Goal: Task Accomplishment & Management: Use online tool/utility

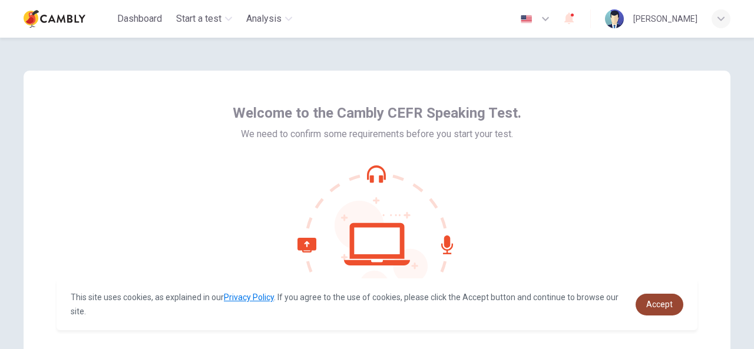
click at [658, 302] on span "Accept" at bounding box center [659, 304] width 27 height 9
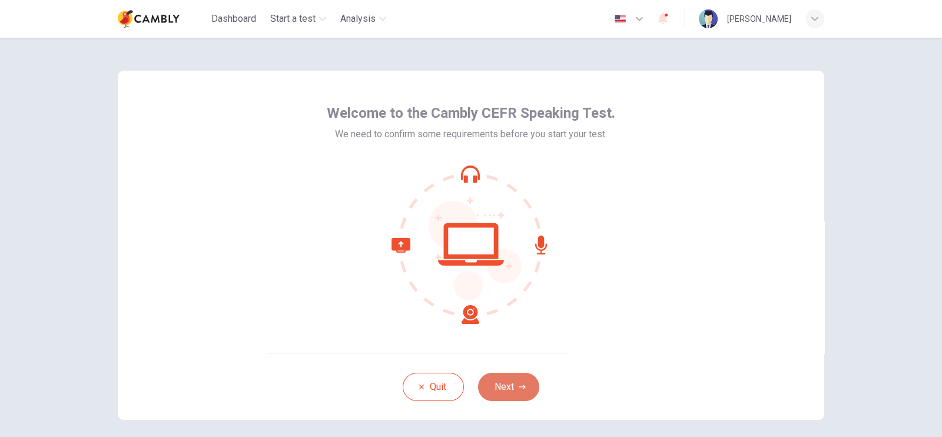
click at [496, 349] on button "Next" at bounding box center [508, 387] width 61 height 28
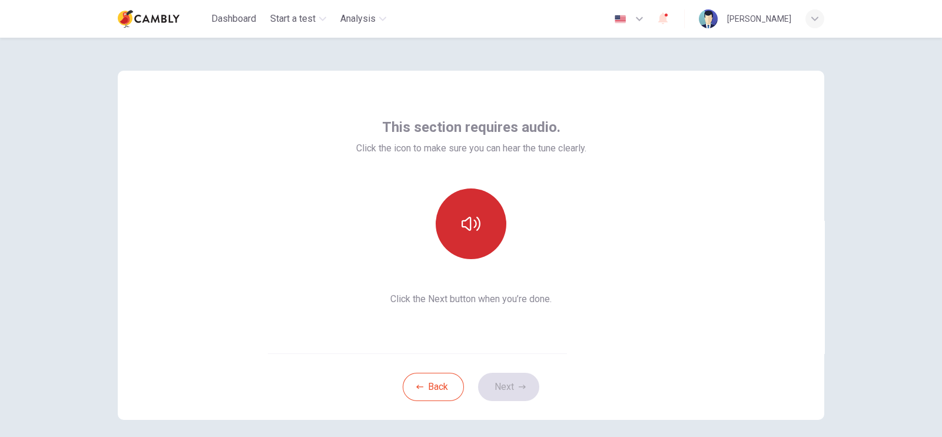
click at [463, 224] on icon "button" at bounding box center [471, 223] width 19 height 19
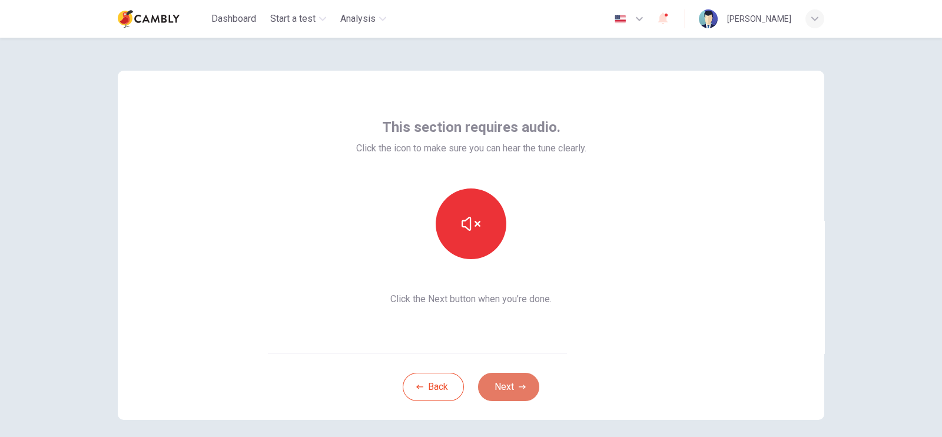
click at [499, 349] on button "Next" at bounding box center [508, 387] width 61 height 28
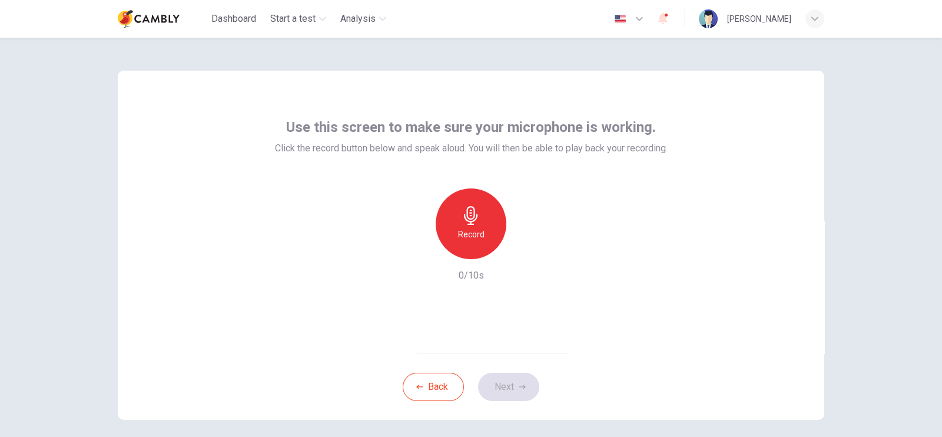
click at [475, 226] on div "Record" at bounding box center [471, 223] width 71 height 71
click at [514, 349] on button "Next" at bounding box center [508, 387] width 61 height 28
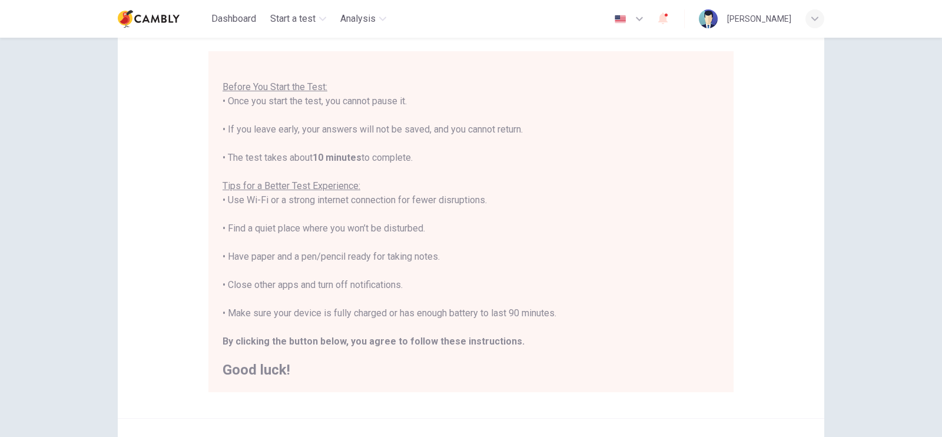
scroll to position [218, 0]
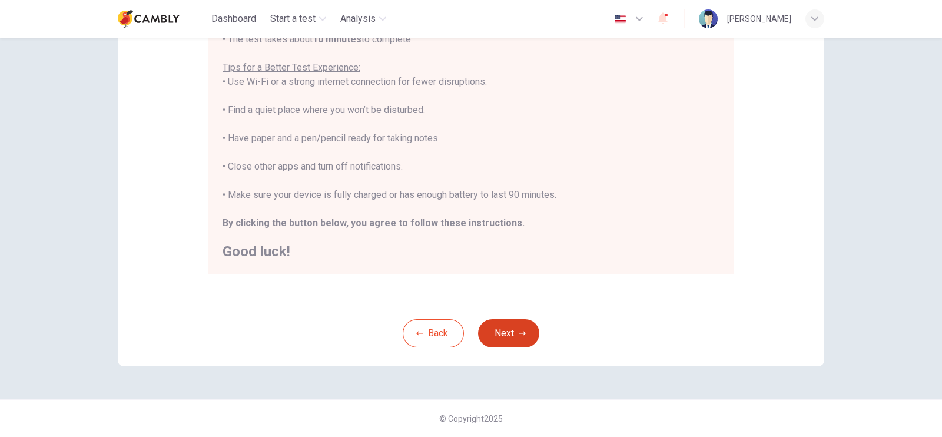
click at [499, 333] on button "Next" at bounding box center [508, 333] width 61 height 28
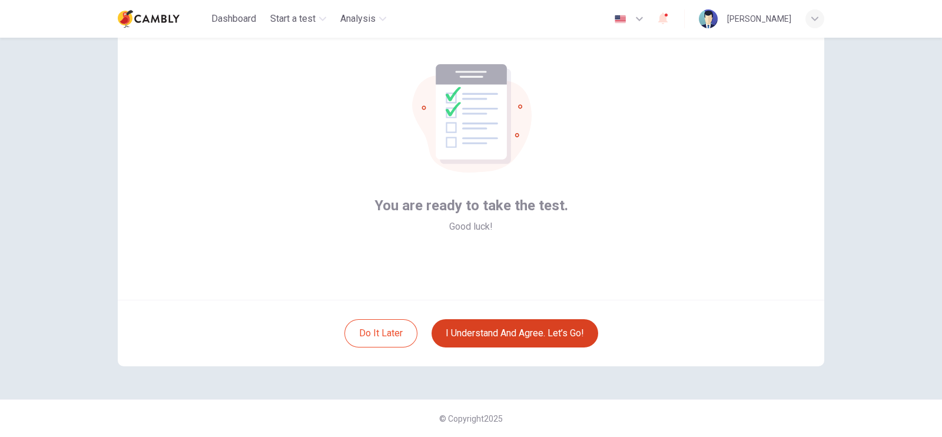
click at [499, 333] on button "I understand and agree. Let’s go!" at bounding box center [515, 333] width 167 height 28
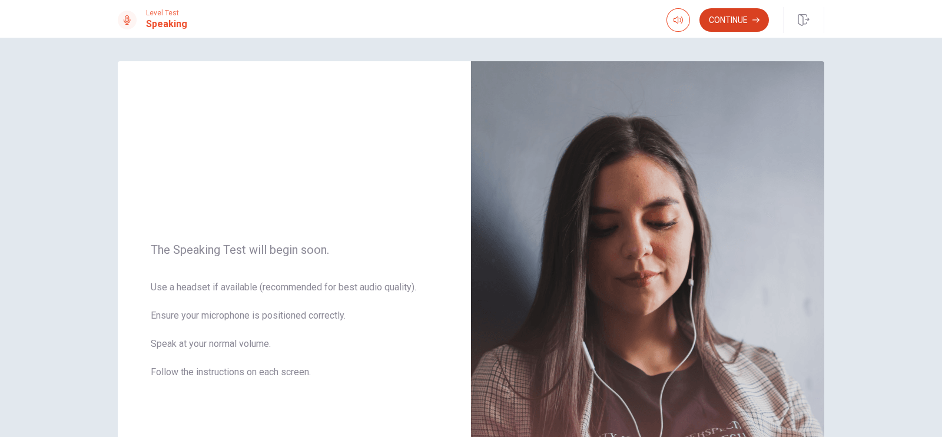
click at [743, 22] on button "Continue" at bounding box center [734, 20] width 69 height 24
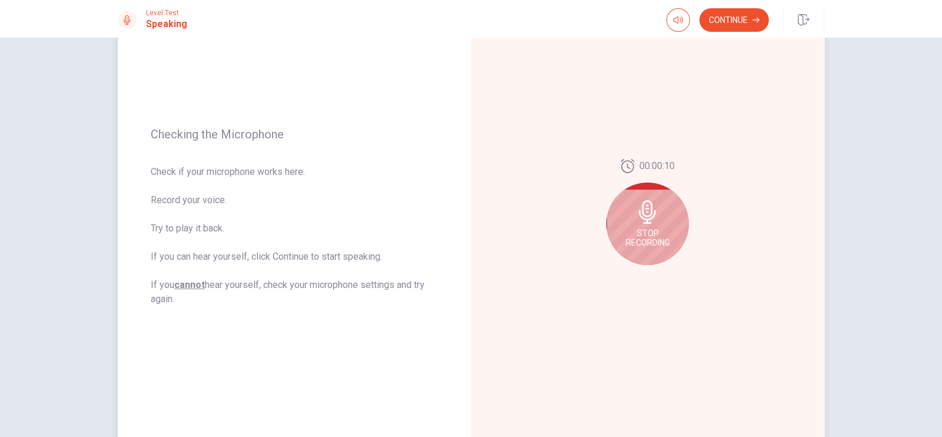
scroll to position [104, 0]
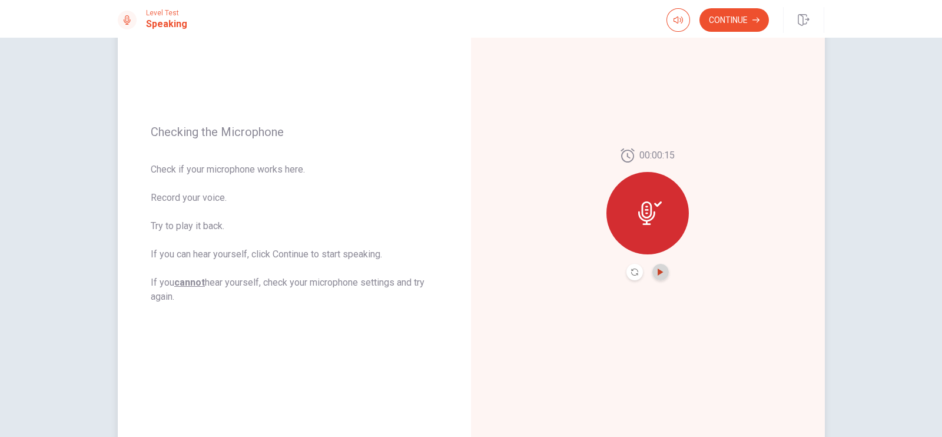
click at [658, 269] on icon "Play Audio" at bounding box center [660, 272] width 5 height 7
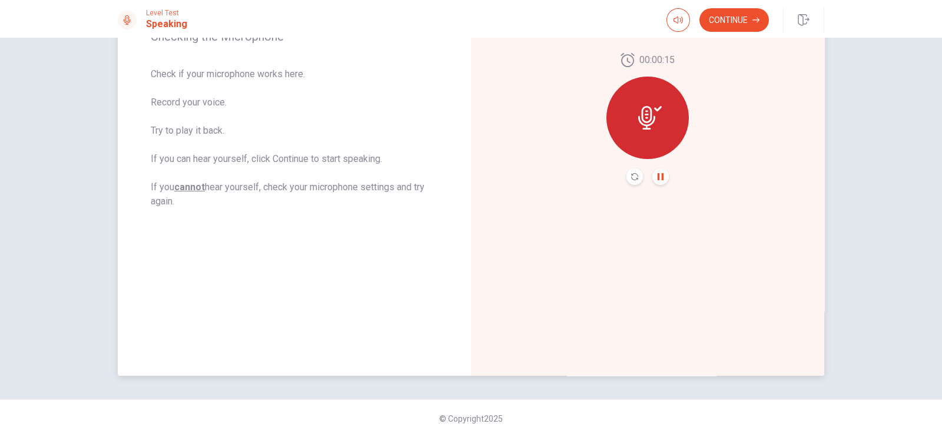
scroll to position [0, 0]
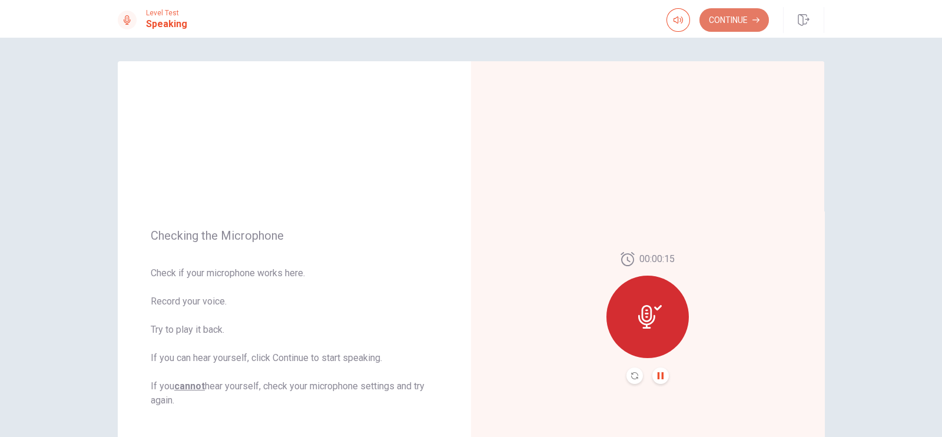
click at [740, 25] on button "Continue" at bounding box center [734, 20] width 69 height 24
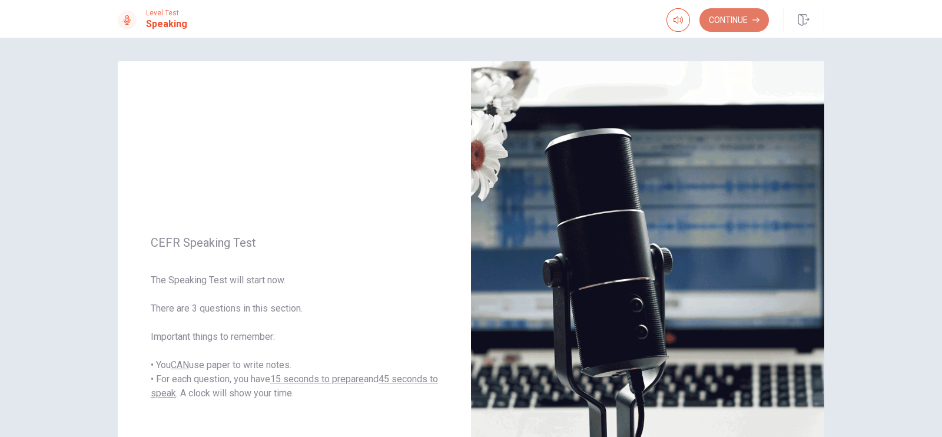
click at [730, 22] on button "Continue" at bounding box center [734, 20] width 69 height 24
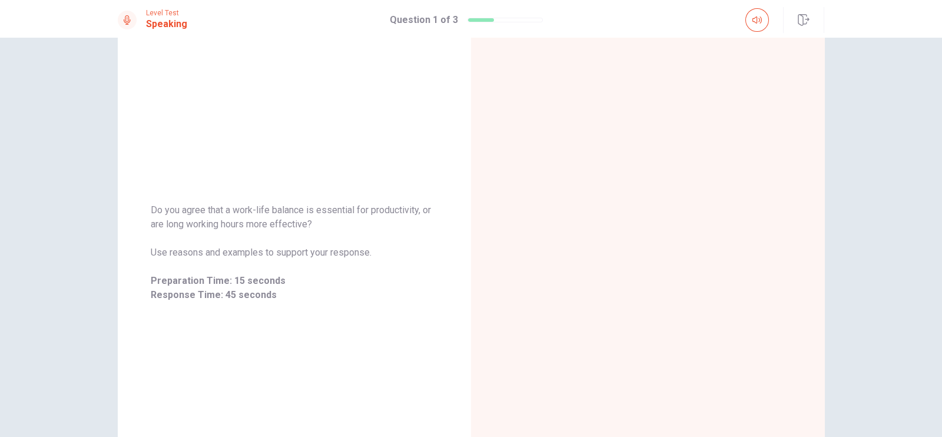
scroll to position [70, 0]
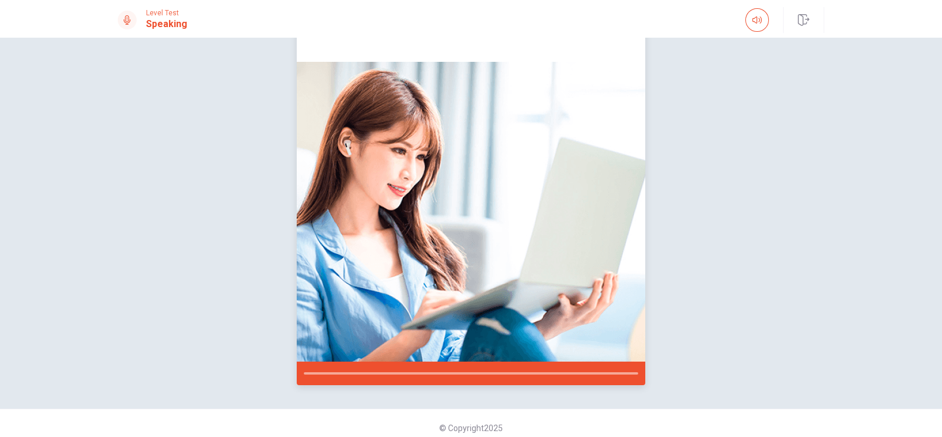
drag, startPoint x: 696, startPoint y: 240, endPoint x: 402, endPoint y: 258, distance: 294.5
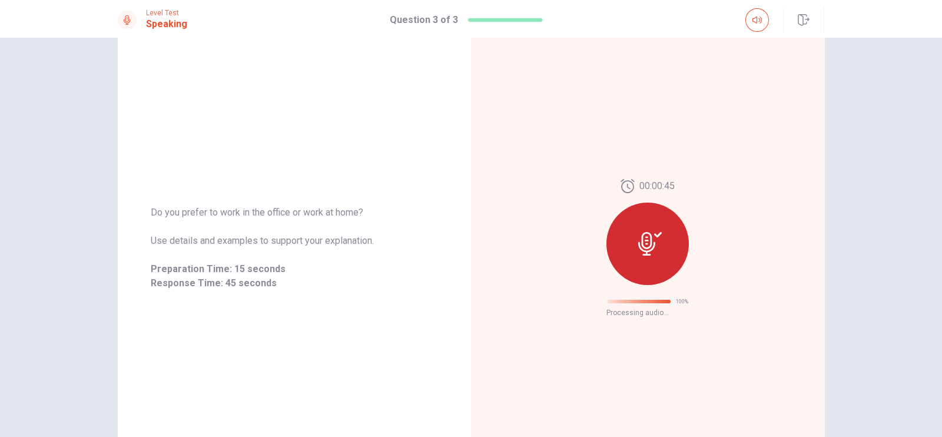
scroll to position [0, 0]
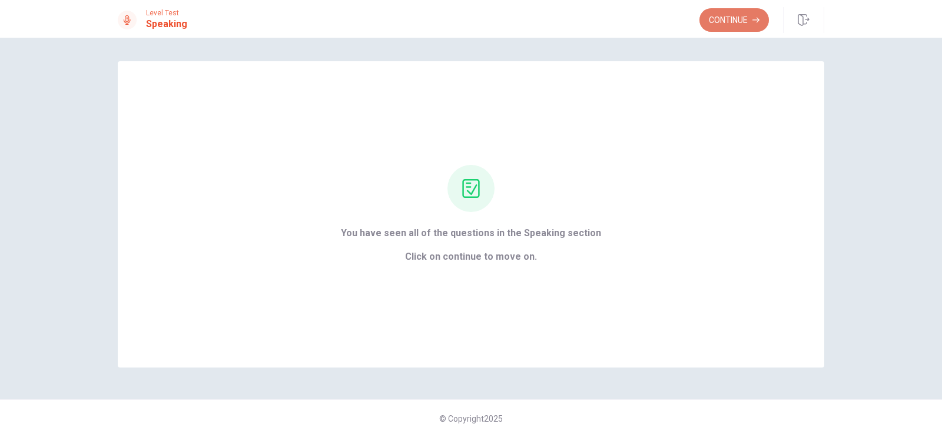
click at [734, 24] on button "Continue" at bounding box center [734, 20] width 69 height 24
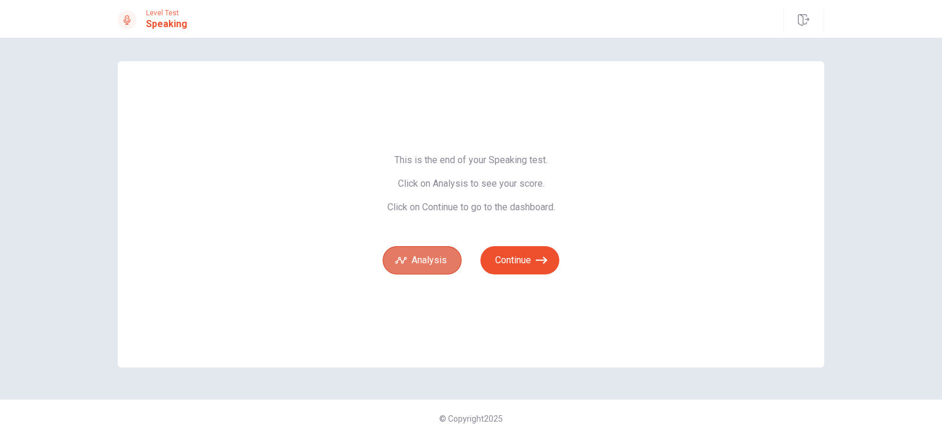
click at [395, 271] on button "Analysis" at bounding box center [422, 260] width 79 height 28
